Goal: Information Seeking & Learning: Learn about a topic

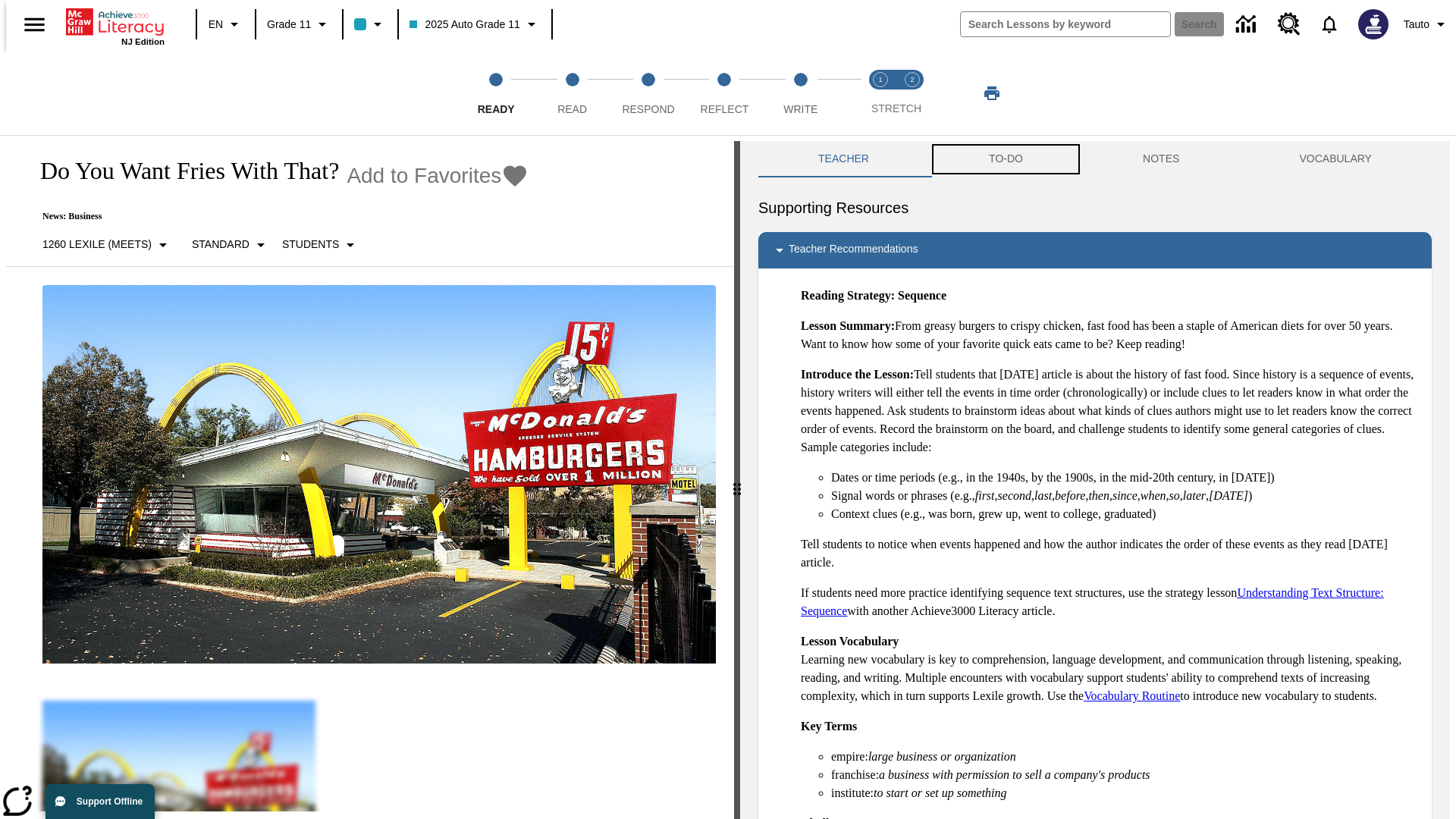
click at [1005, 160] on button "TO-DO" at bounding box center [1005, 159] width 154 height 36
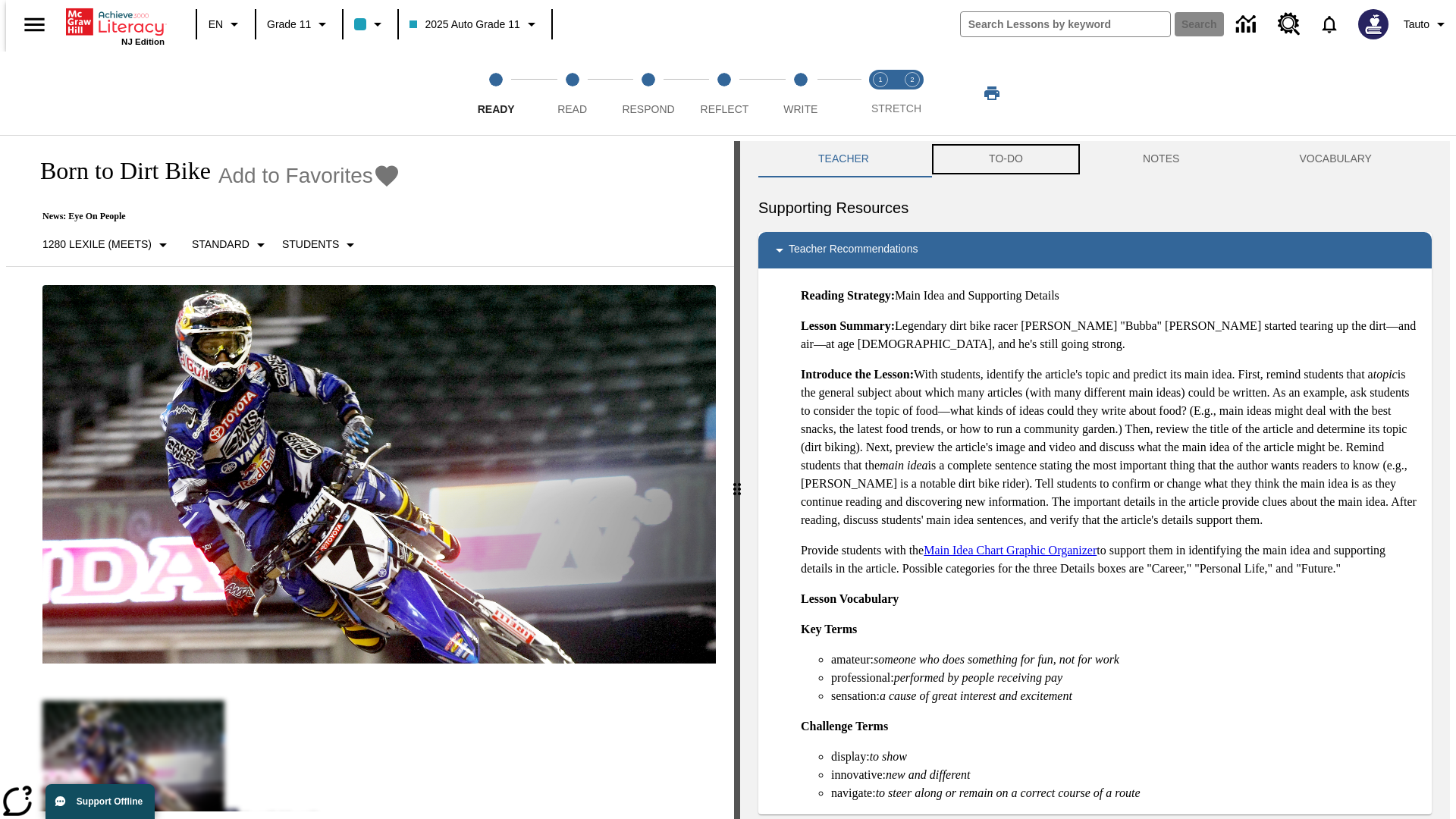
click at [1005, 160] on button "TO-DO" at bounding box center [1005, 159] width 154 height 36
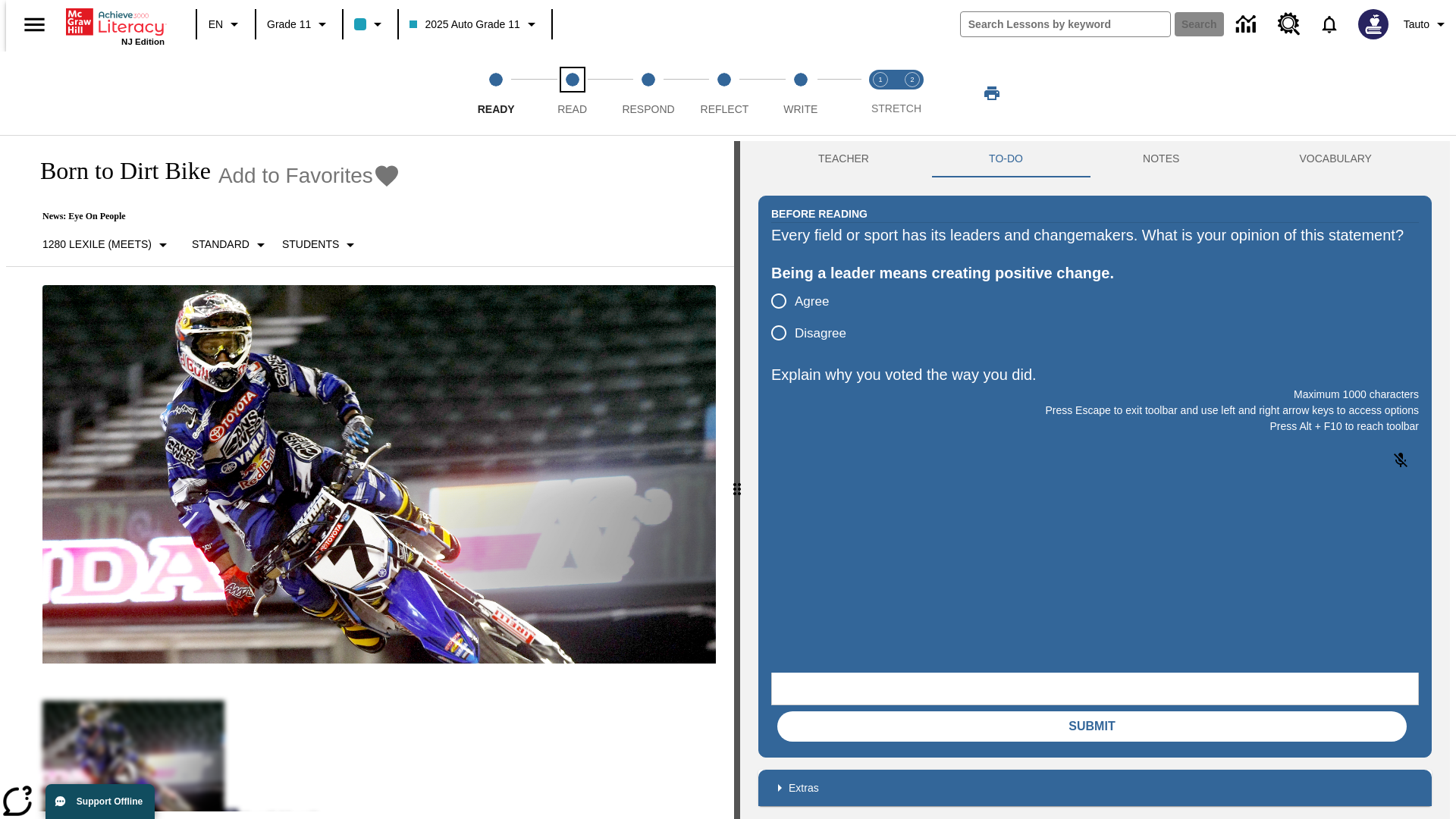
click at [572, 94] on span "Read" at bounding box center [572, 103] width 30 height 27
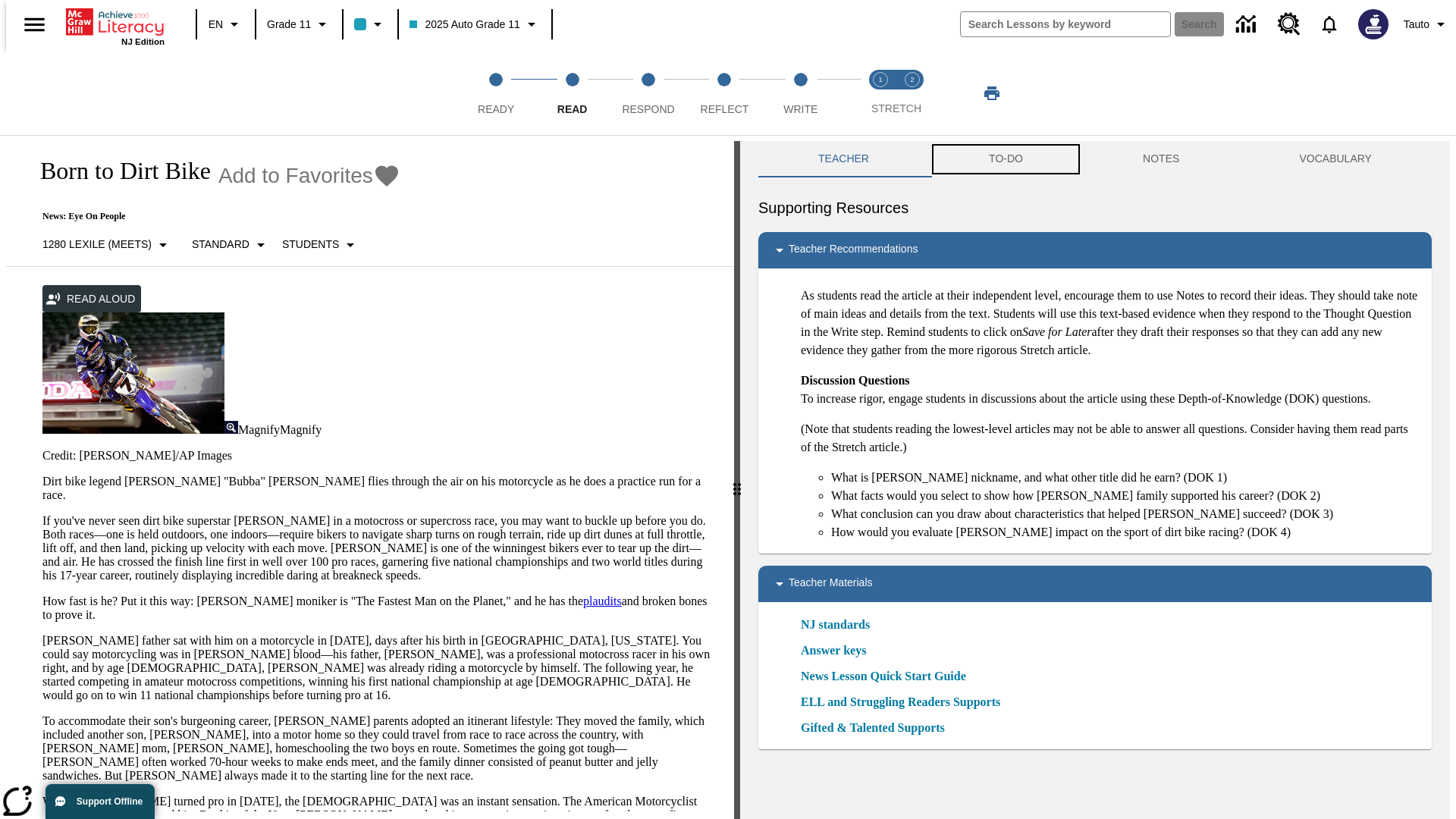
scroll to position [1, 0]
click at [1005, 160] on button "TO-DO" at bounding box center [1005, 158] width 154 height 36
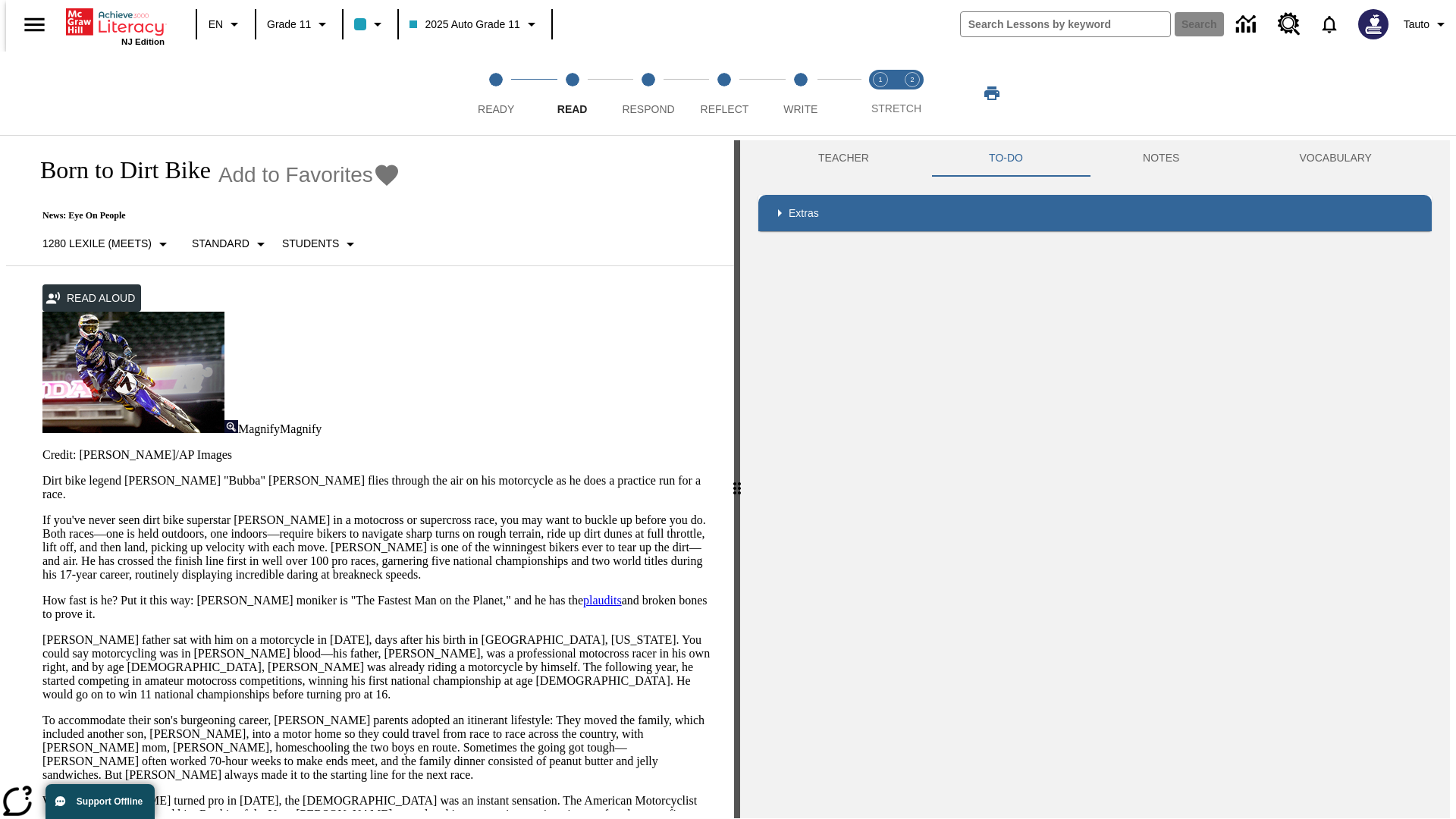
click at [43, 513] on p "If you've never seen dirt bike superstar James Stewart Jr. in a motocross or su…" at bounding box center [379, 547] width 673 height 69
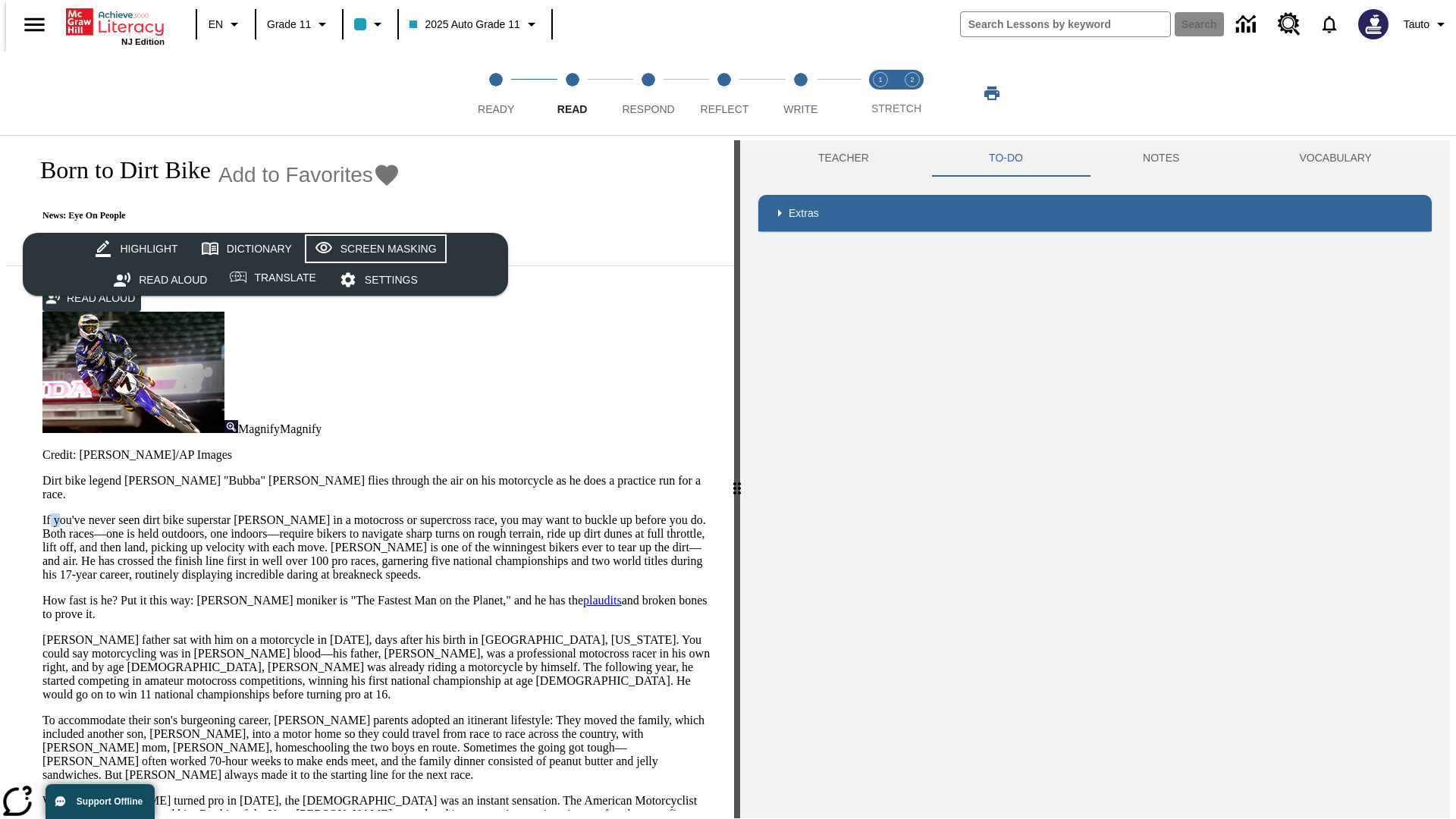
click at [373, 249] on div "Screen Masking" at bounding box center [388, 249] width 96 height 19
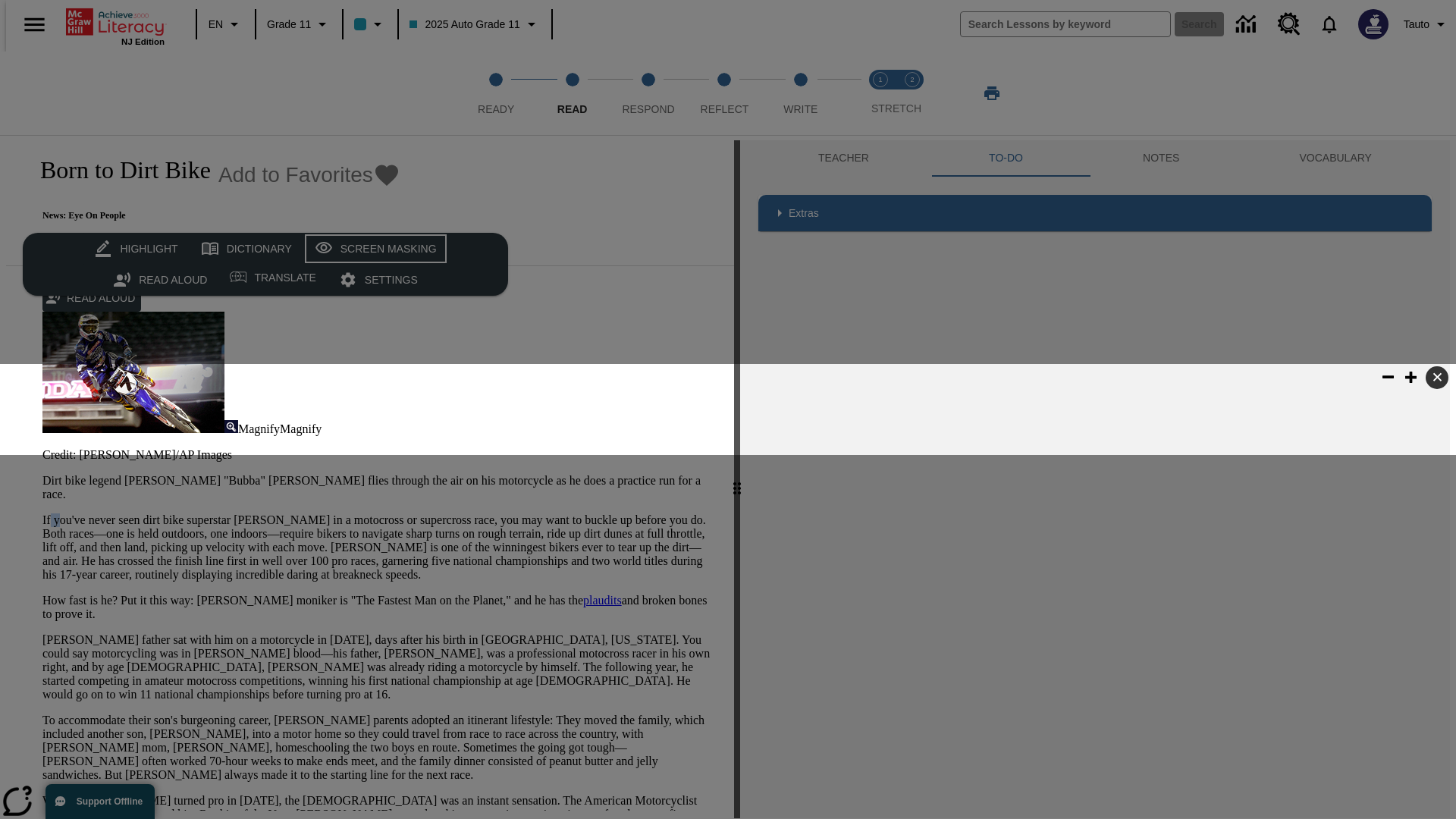
click at [373, 249] on div "Screen Masking" at bounding box center [388, 249] width 96 height 19
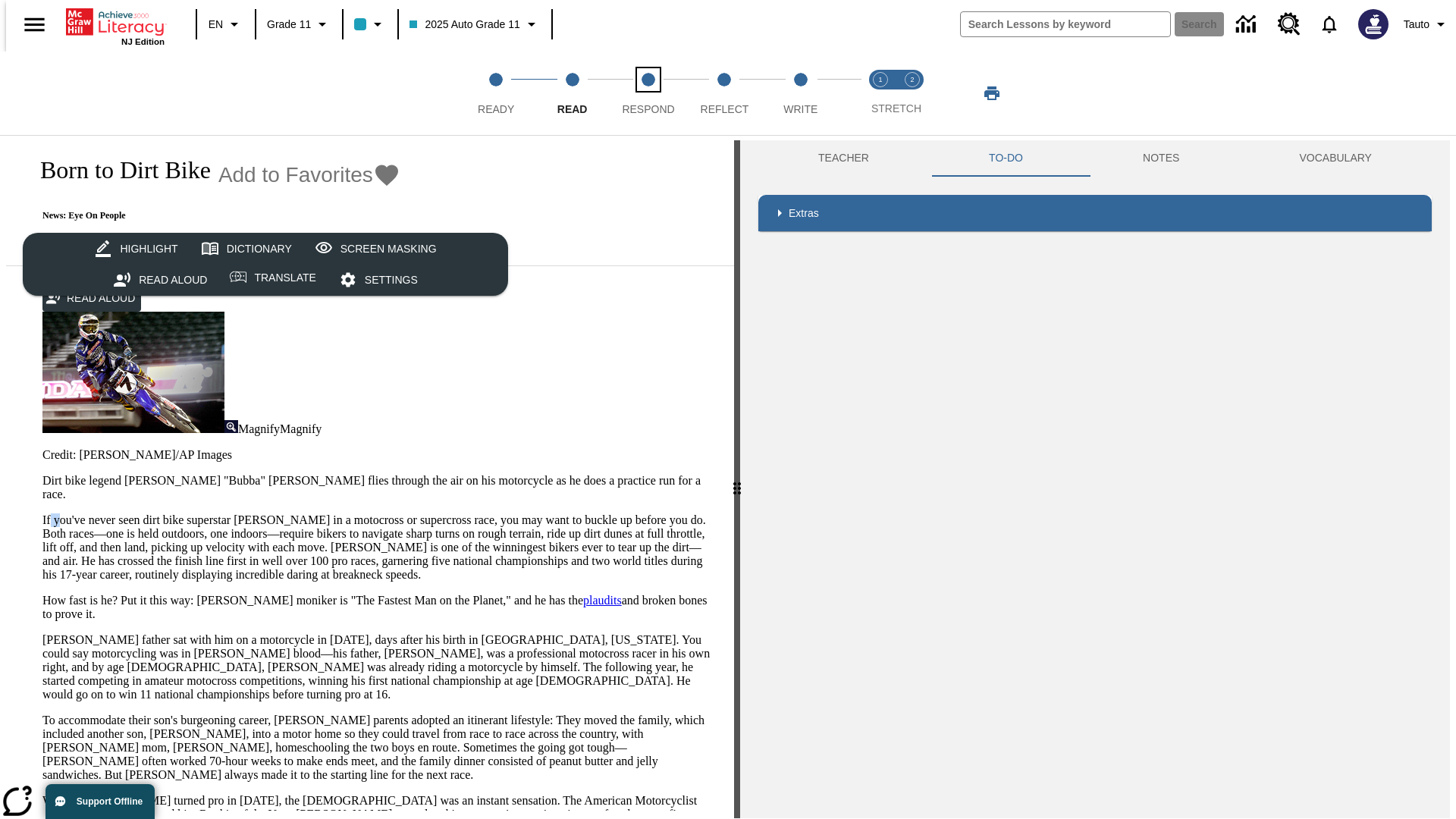
click at [648, 94] on span "Respond" at bounding box center [647, 103] width 52 height 27
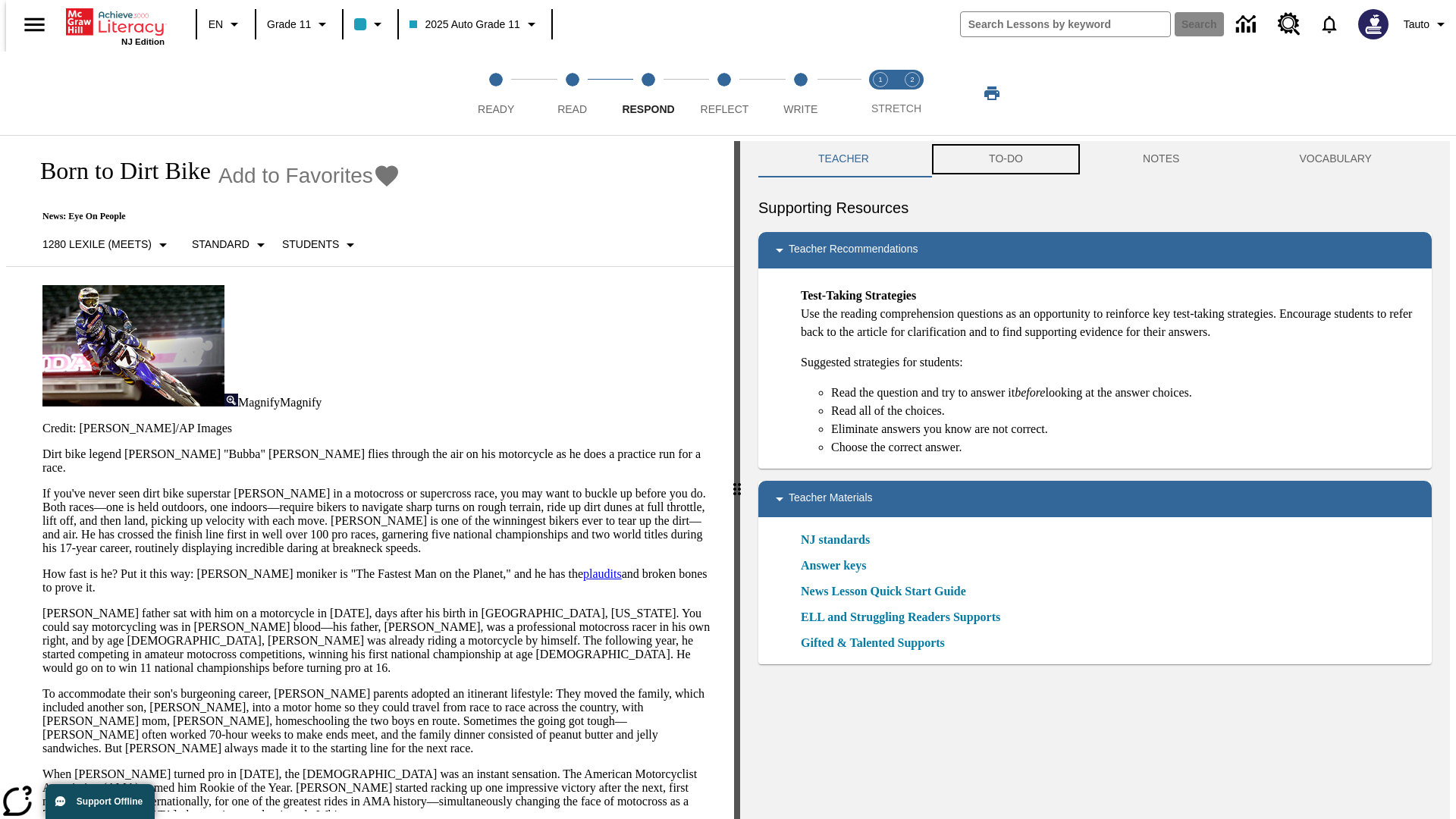
scroll to position [1, 0]
click at [1005, 160] on button "TO-DO" at bounding box center [1005, 158] width 154 height 36
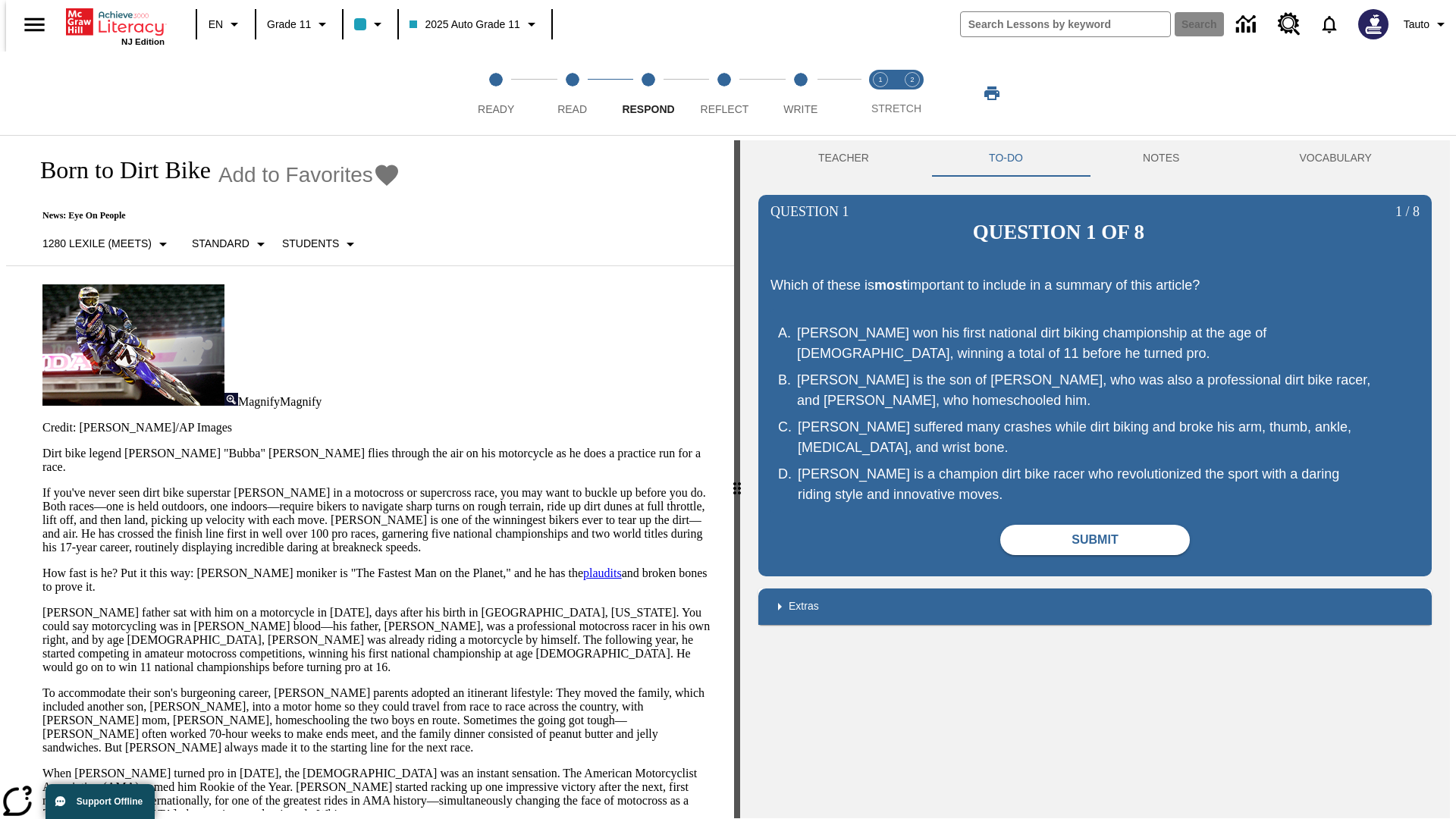
click at [43, 486] on p "If you've never seen dirt bike superstar James Stewart Jr. in a motocross or su…" at bounding box center [379, 520] width 673 height 69
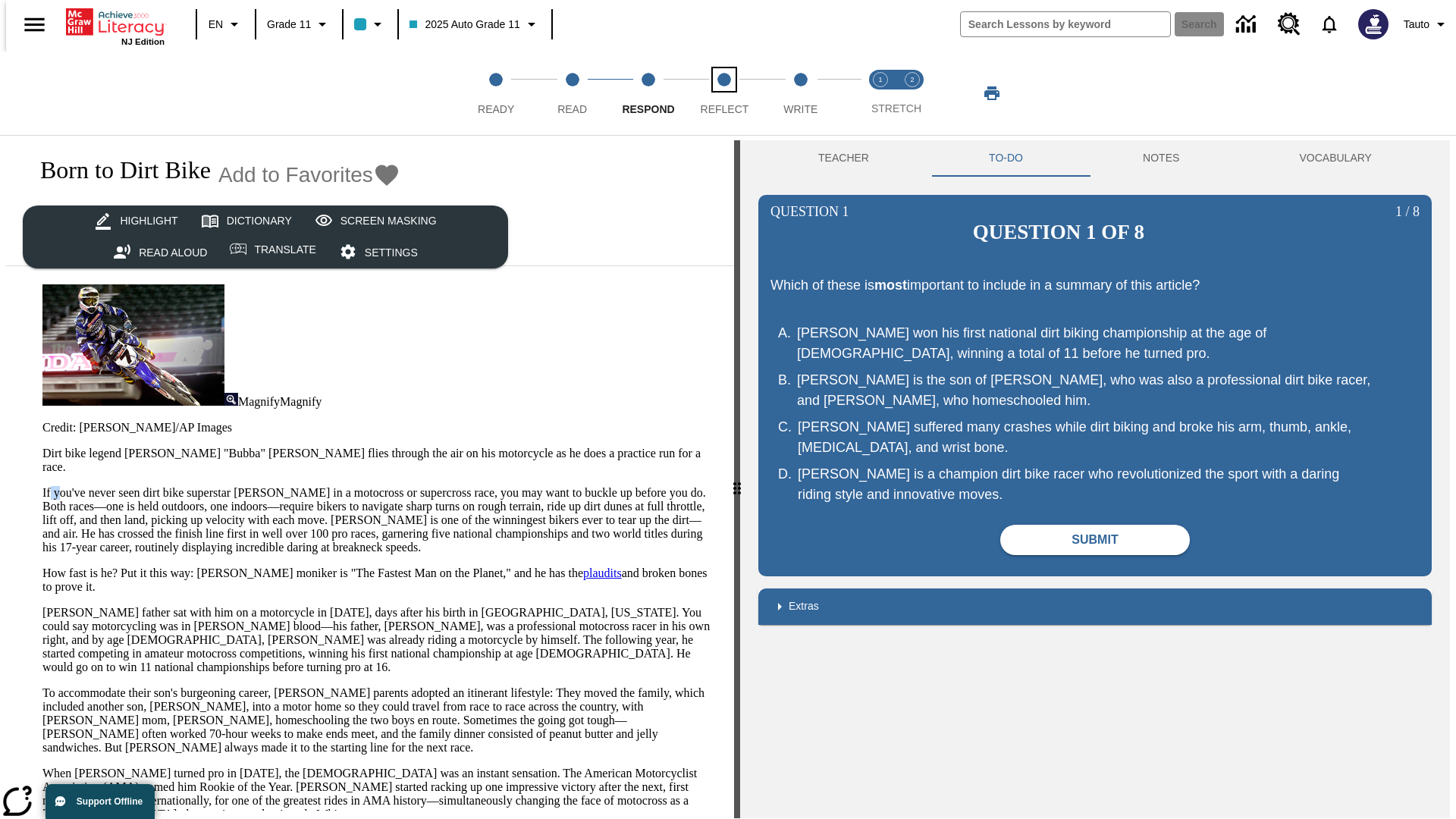
click at [724, 94] on span "Reflect" at bounding box center [725, 103] width 48 height 27
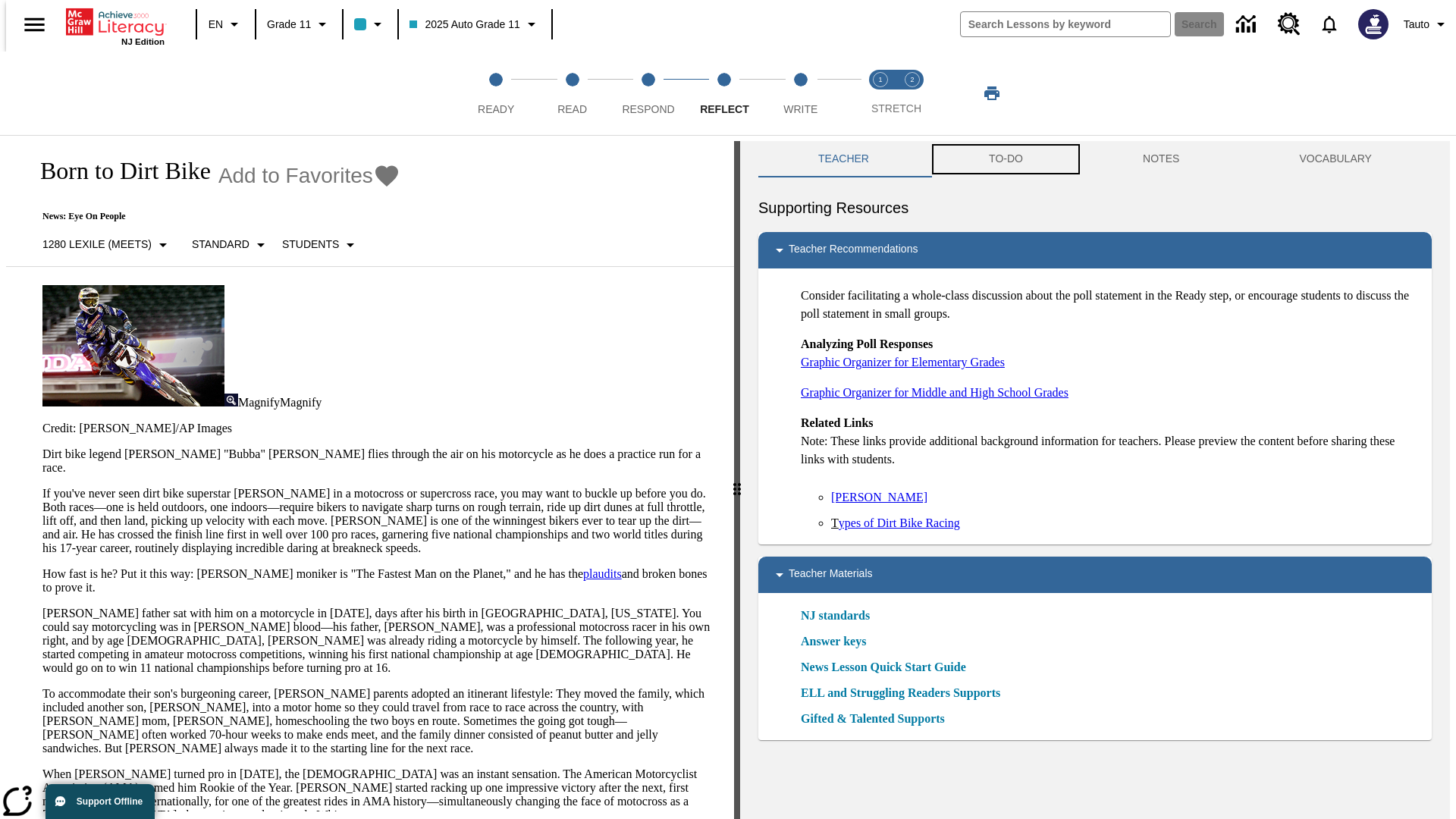
scroll to position [1, 0]
click at [1005, 160] on button "TO-DO" at bounding box center [1005, 158] width 154 height 36
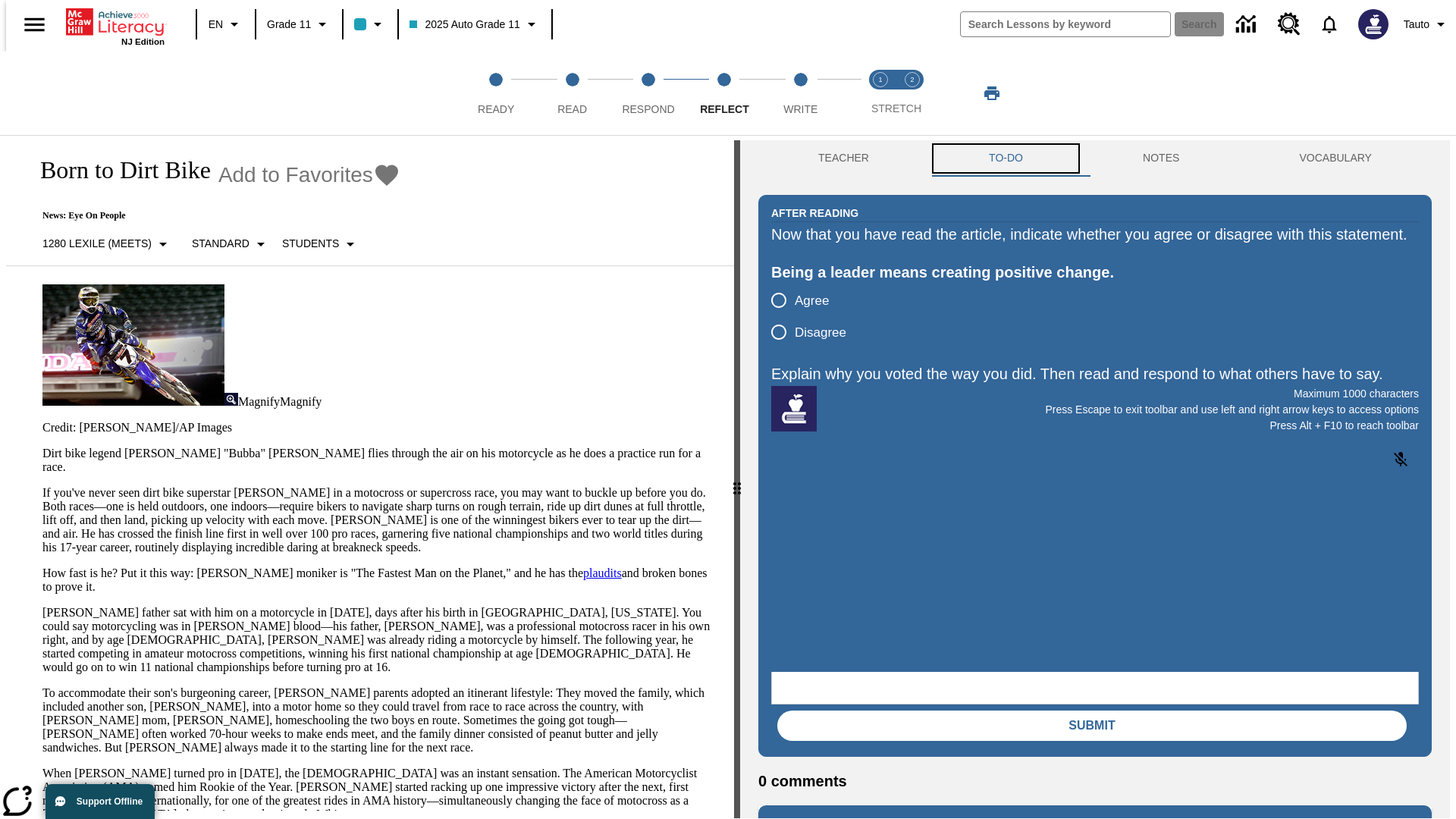
scroll to position [0, 0]
click at [43, 486] on p "If you've never seen dirt bike superstar James Stewart Jr. in a motocross or su…" at bounding box center [379, 520] width 673 height 69
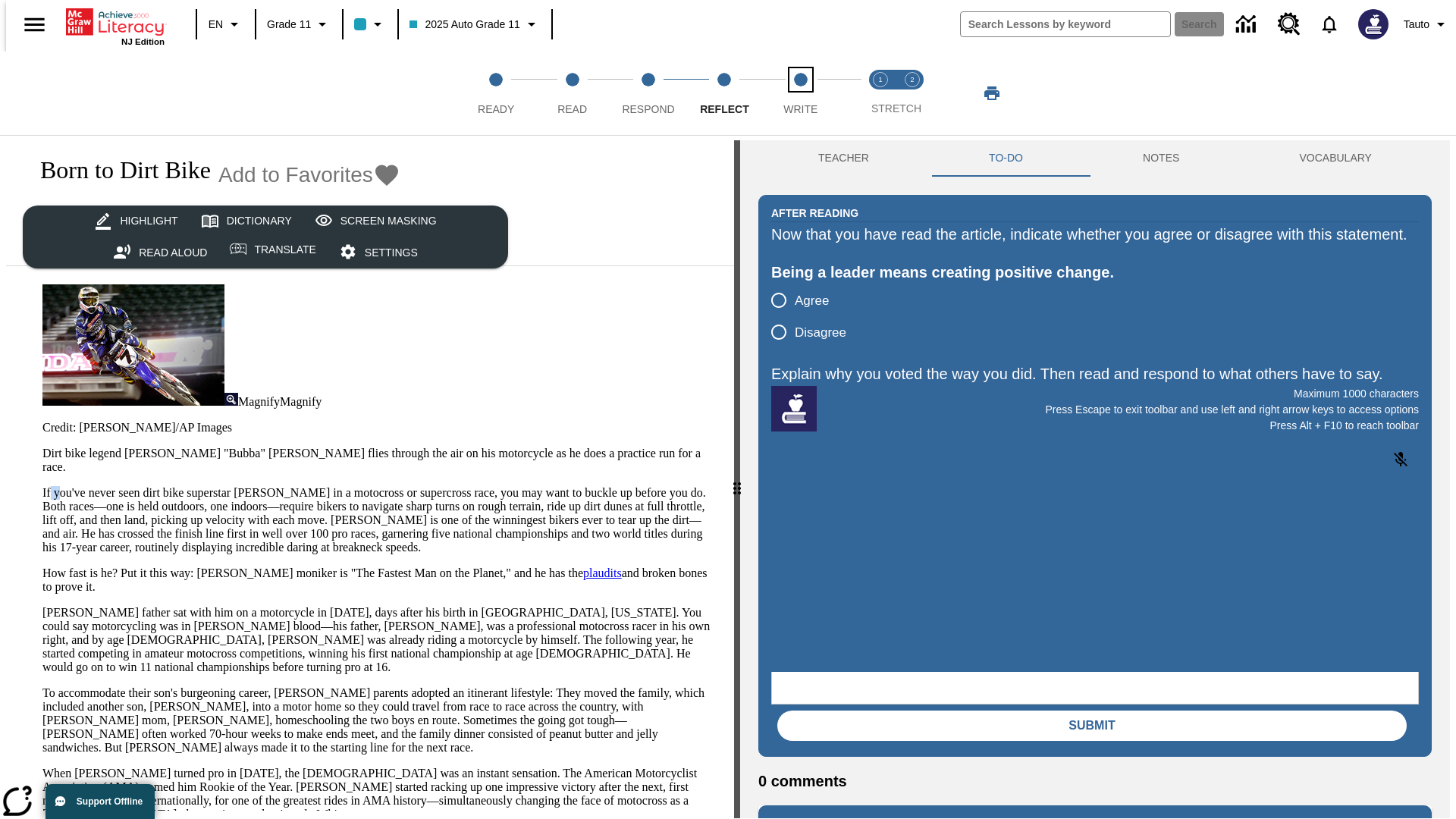
click at [800, 94] on span "Write" at bounding box center [801, 103] width 34 height 27
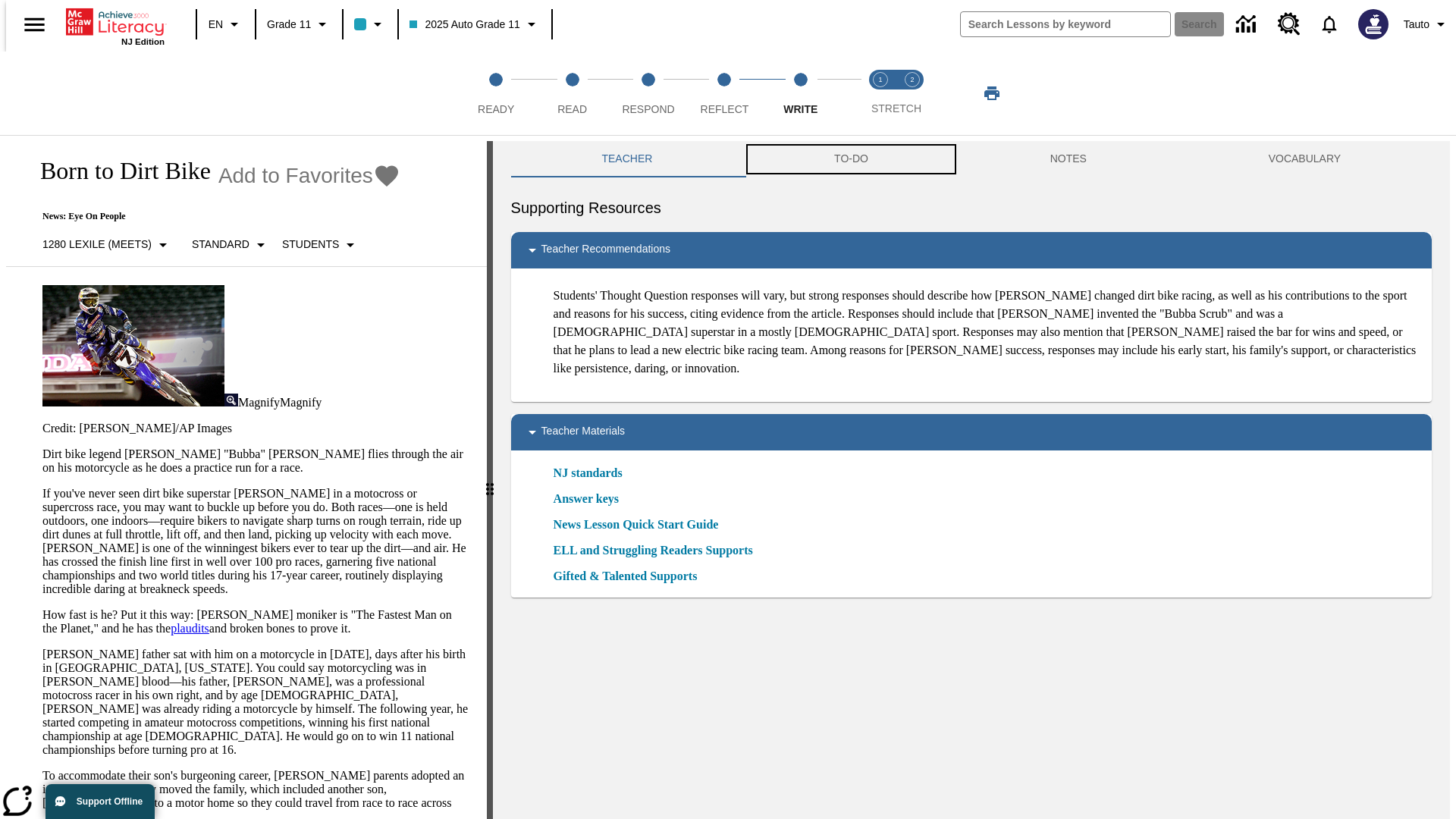
scroll to position [1, 0]
click at [851, 160] on button "TO-DO" at bounding box center [851, 158] width 216 height 36
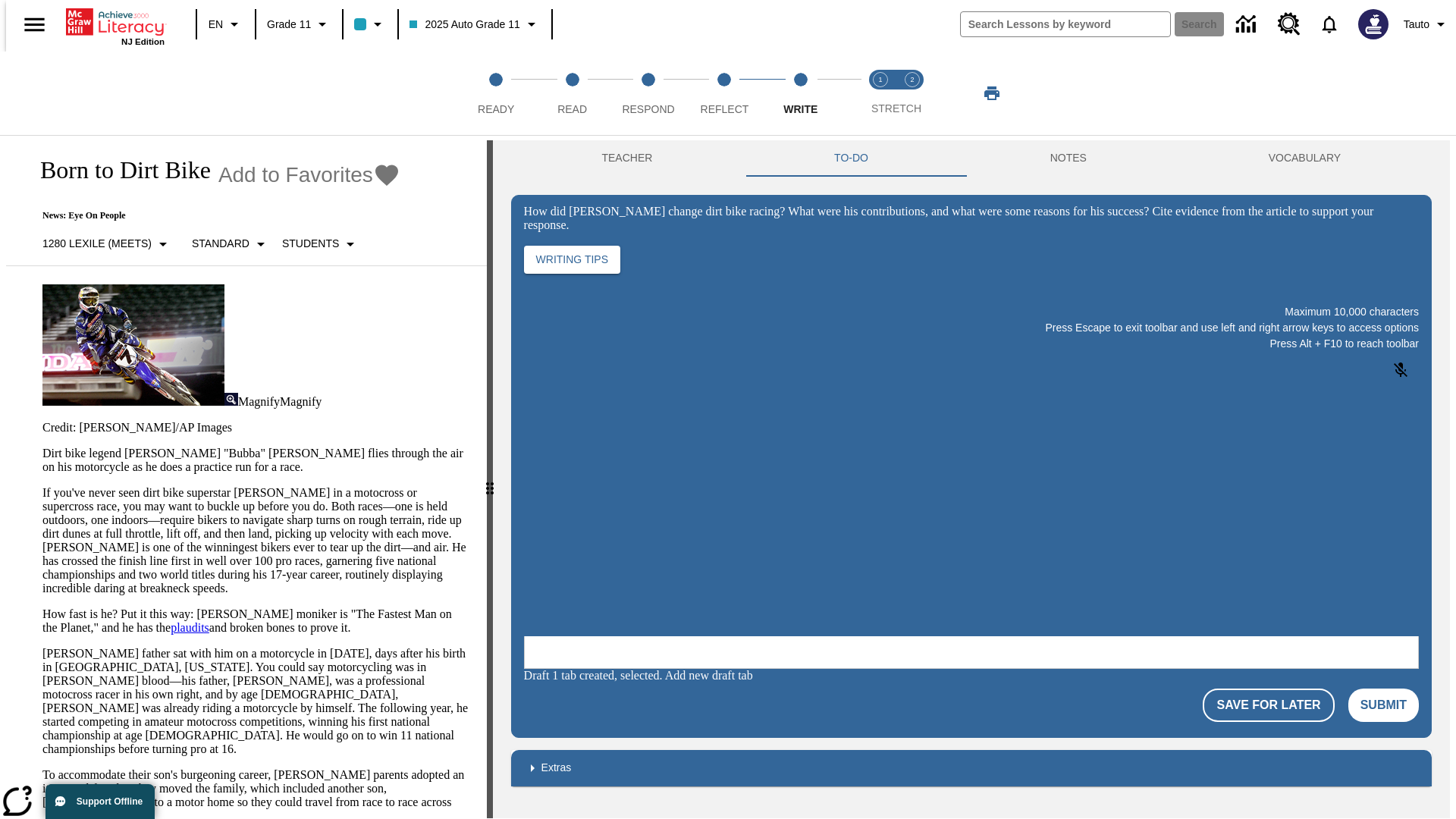
scroll to position [0, 0]
click at [43, 486] on p "If you've never seen dirt bike superstar James Stewart Jr. in a motocross or su…" at bounding box center [256, 540] width 426 height 109
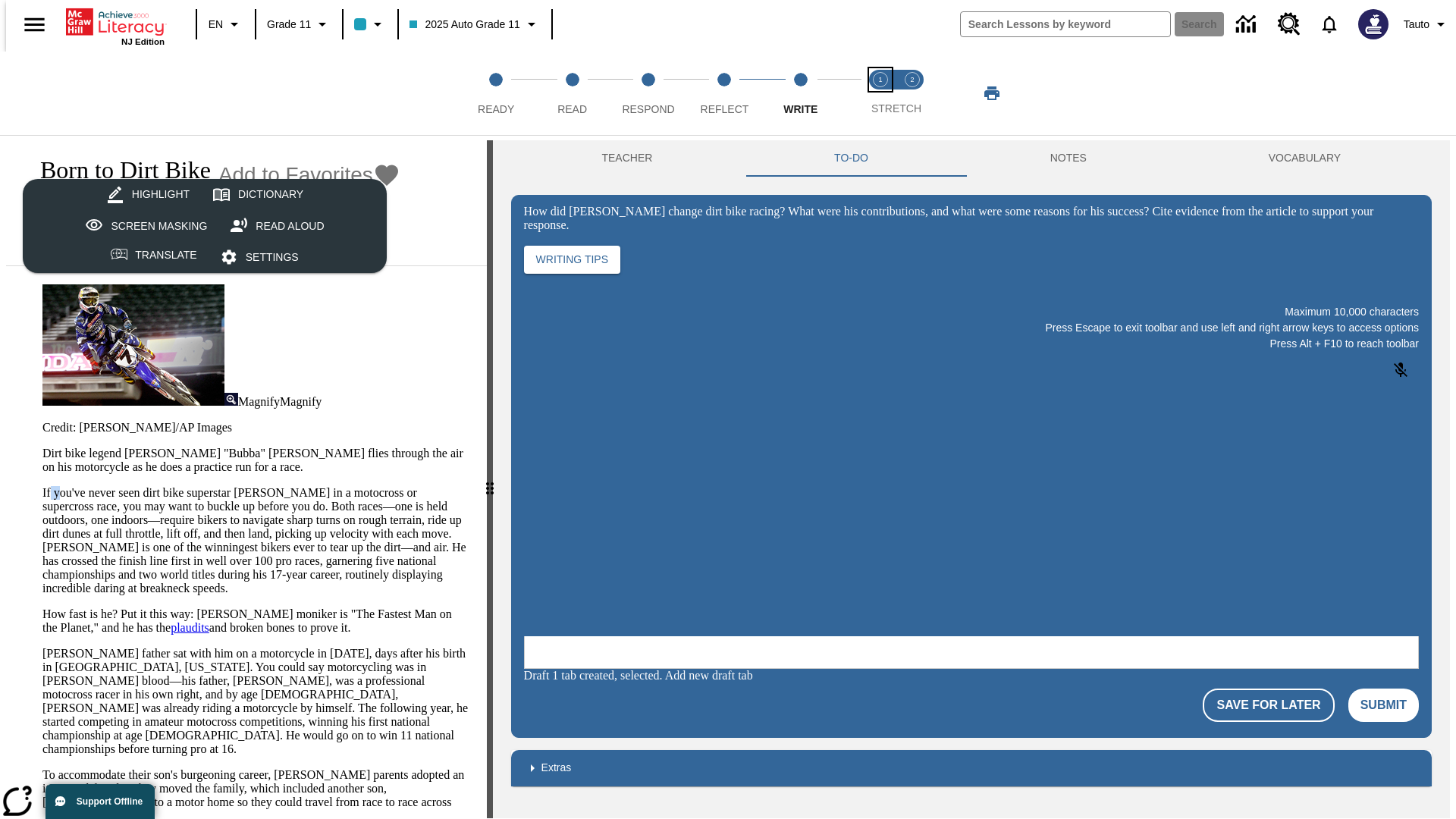
click at [880, 94] on span "Stretch Read step 1 of 2" at bounding box center [880, 103] width 19 height 27
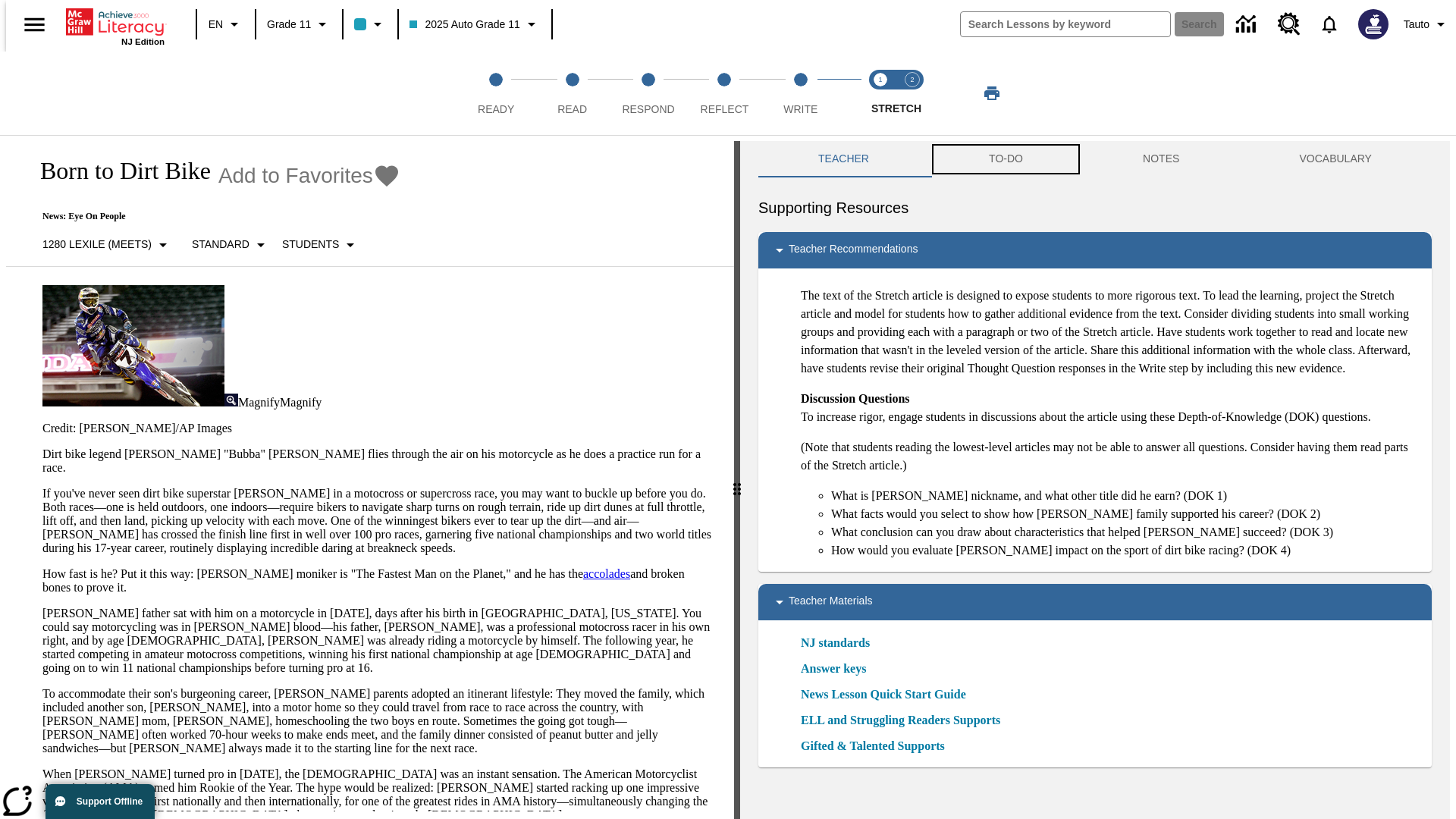
scroll to position [1, 0]
click at [1005, 160] on button "TO-DO" at bounding box center [1005, 158] width 154 height 36
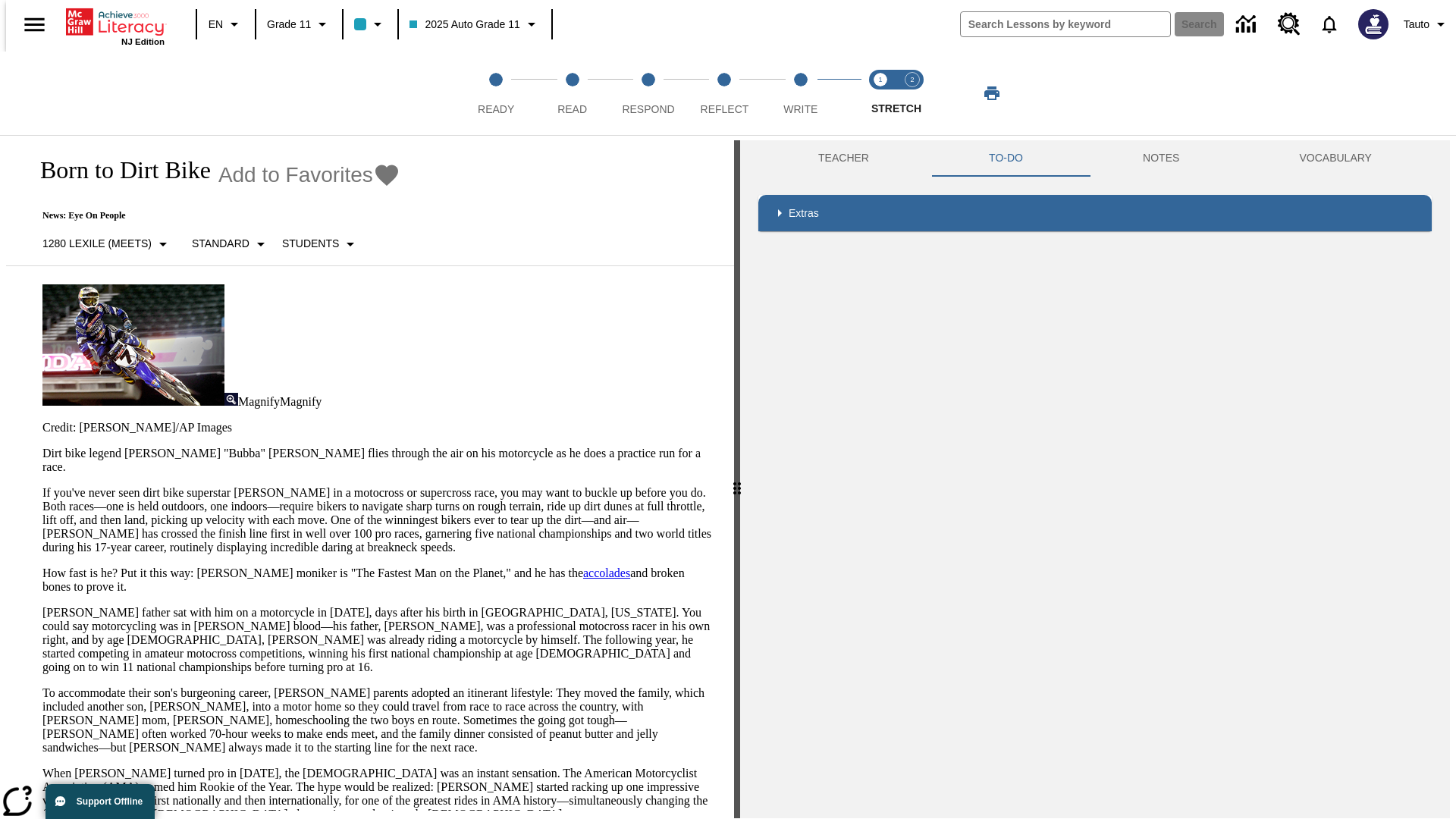
click at [43, 486] on p "If you've never seen dirt bike superstar James Stewart Jr. in a motocross or su…" at bounding box center [379, 520] width 673 height 69
click at [0, 296] on html "Listen Skip to main content NJ Edition EN Grade 11 2025 Auto Grade 11 Search 0 …" at bounding box center [728, 411] width 1456 height 825
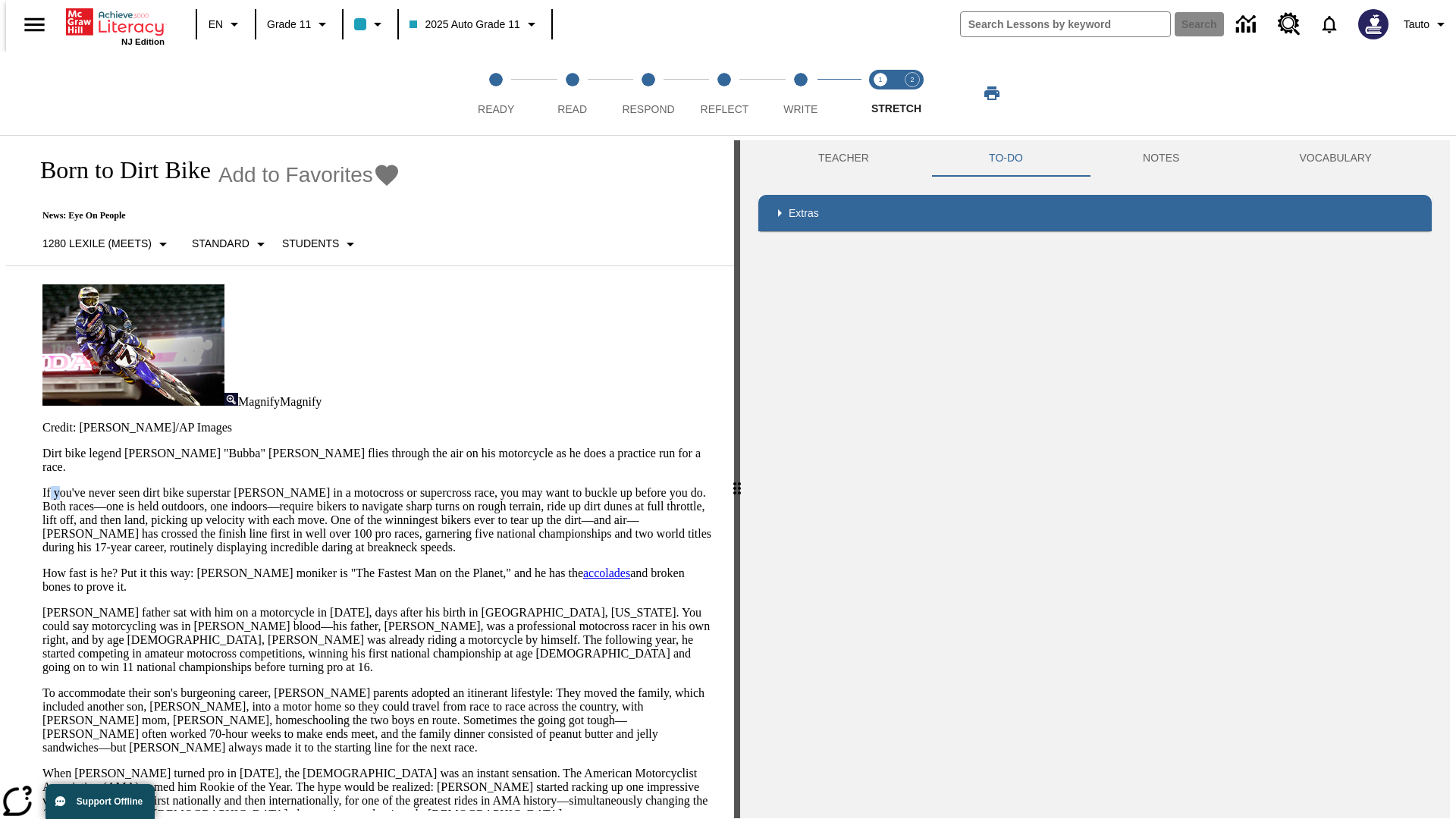
click at [0, 296] on html "Listen Skip to main content NJ Edition EN Grade 11 2025 Auto Grade 11 Search 0 …" at bounding box center [728, 411] width 1456 height 825
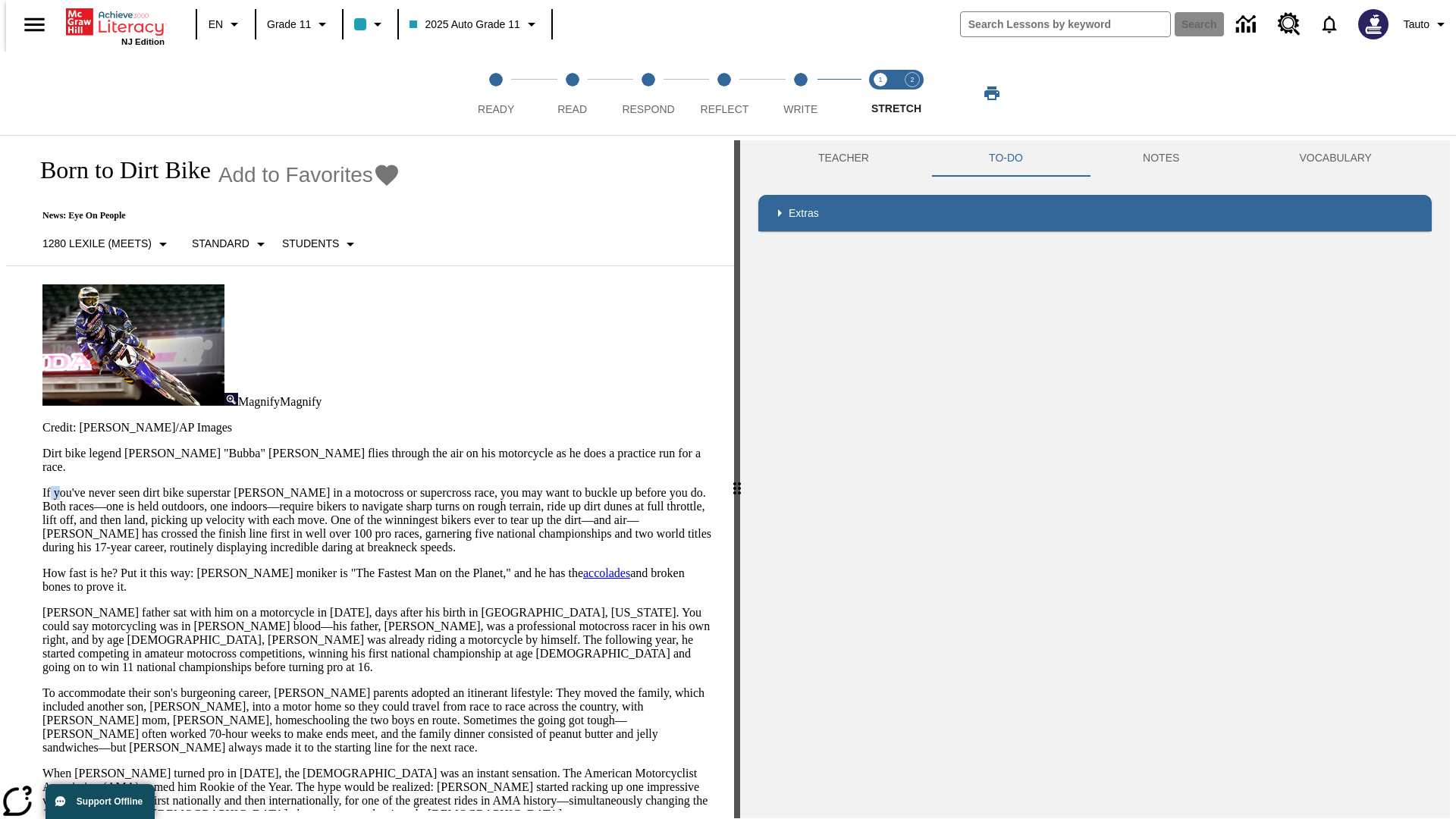
click at [0, 296] on html "Listen Skip to main content NJ Edition EN Grade 11 2025 Auto Grade 11 Search 0 …" at bounding box center [728, 411] width 1456 height 825
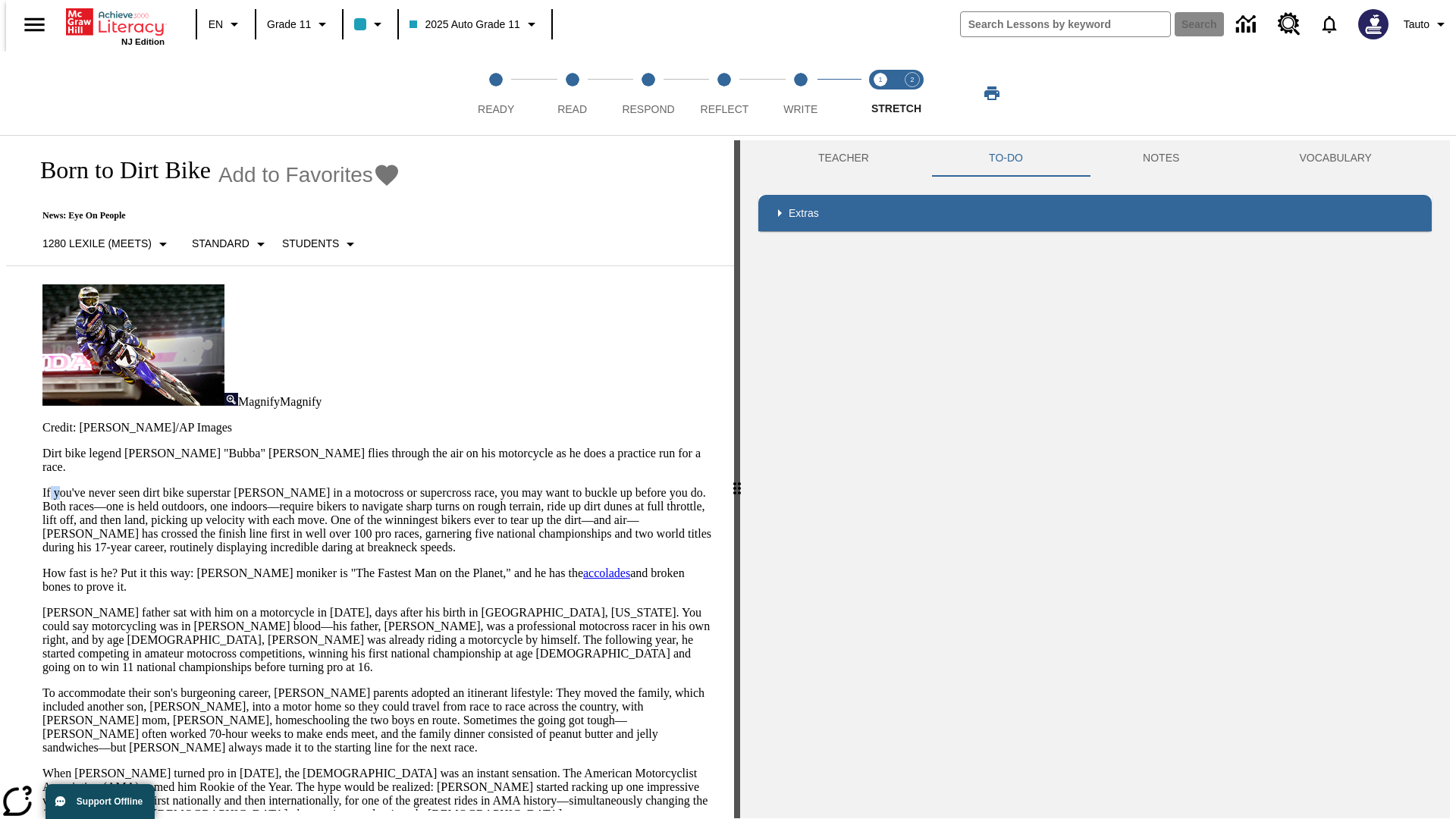
click at [0, 296] on html "Listen Skip to main content NJ Edition EN Grade 11 2025 Auto Grade 11 Search 0 …" at bounding box center [728, 411] width 1456 height 825
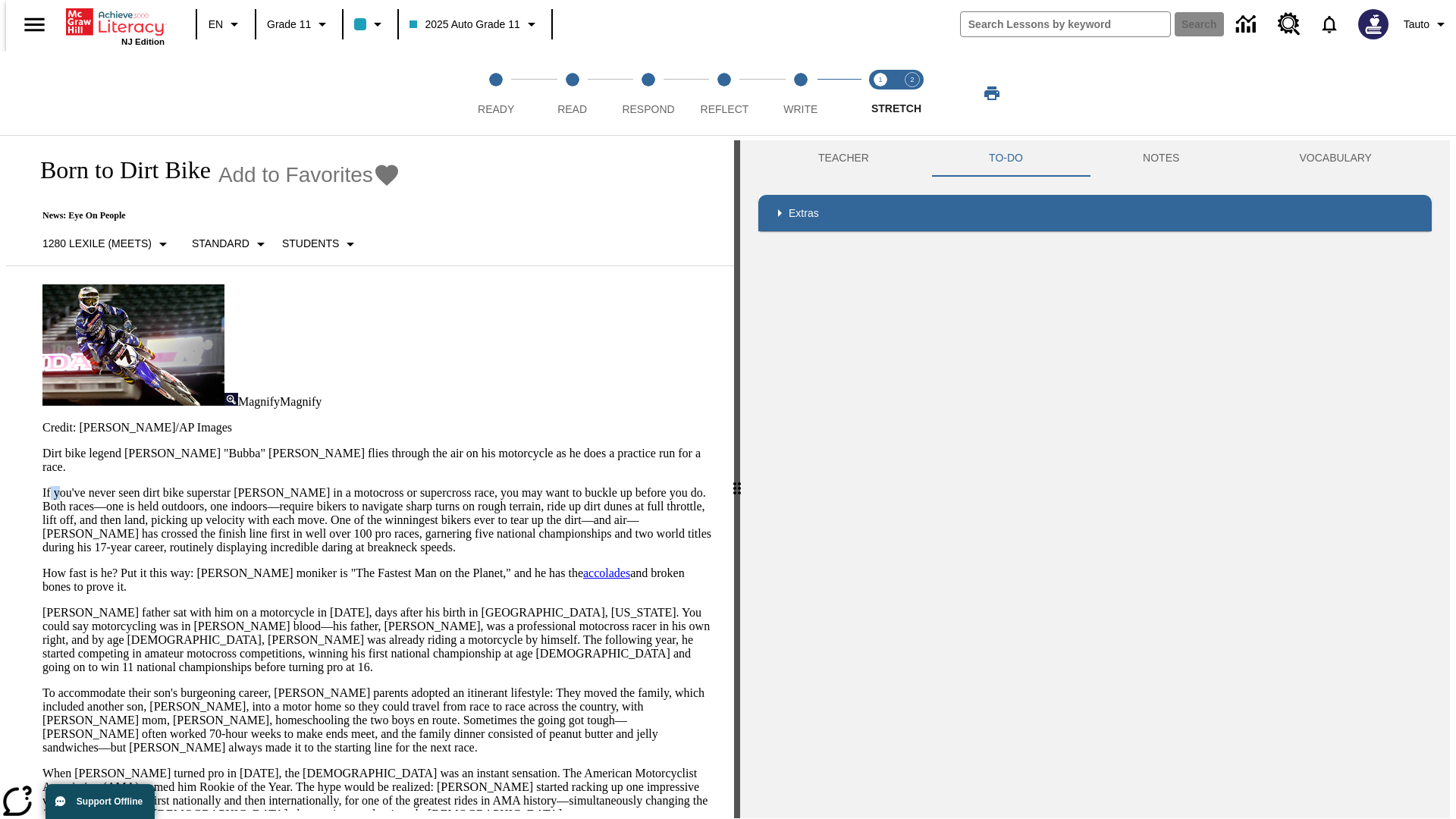
click at [43, 486] on p "If you've never seen dirt bike superstar James Stewart Jr. in a motocross or su…" at bounding box center [379, 520] width 673 height 69
click at [913, 94] on span "Stretch Respond step 2 of 2" at bounding box center [912, 103] width 19 height 27
